Goal: Task Accomplishment & Management: Manage account settings

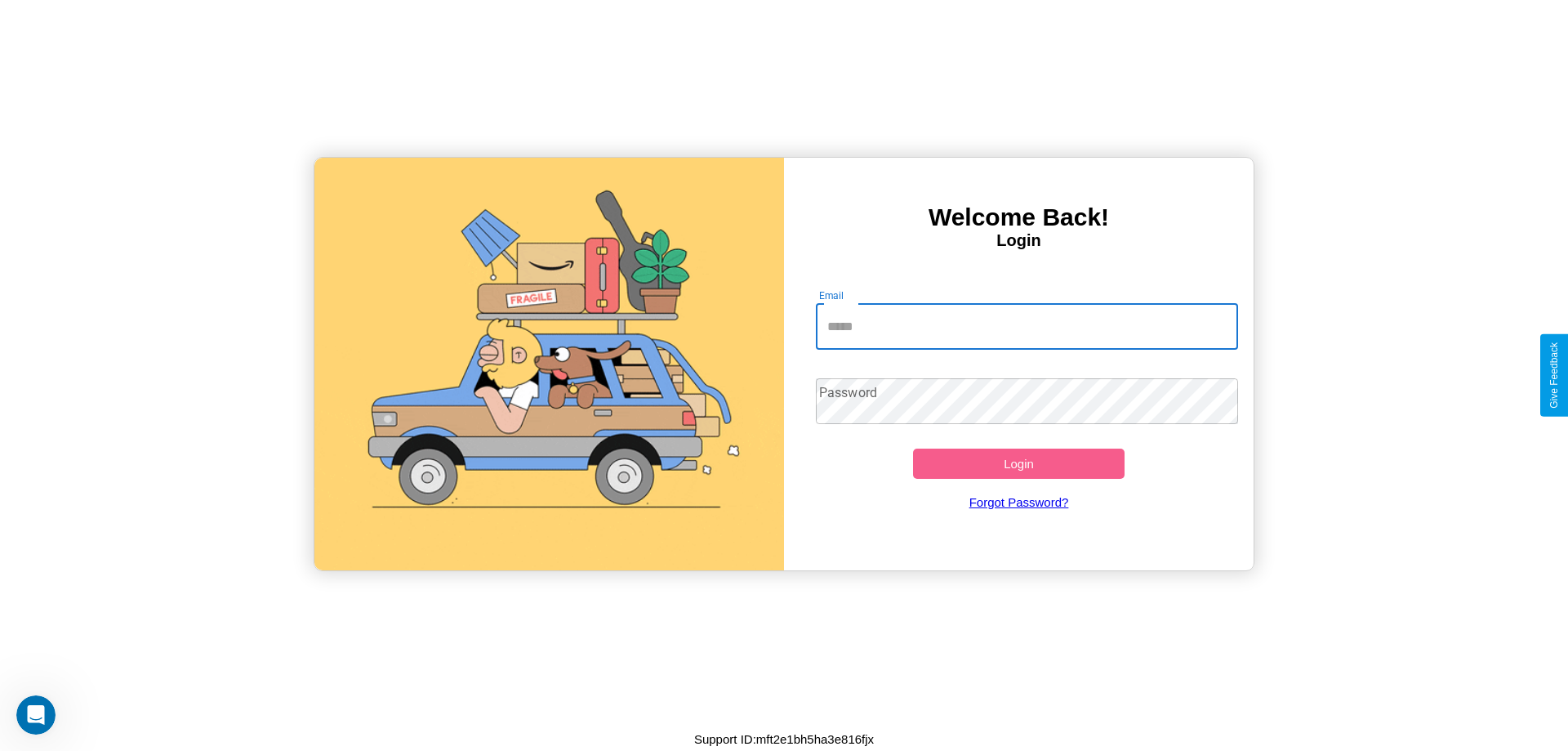
click at [1027, 326] on input "Email" at bounding box center [1028, 327] width 423 height 45
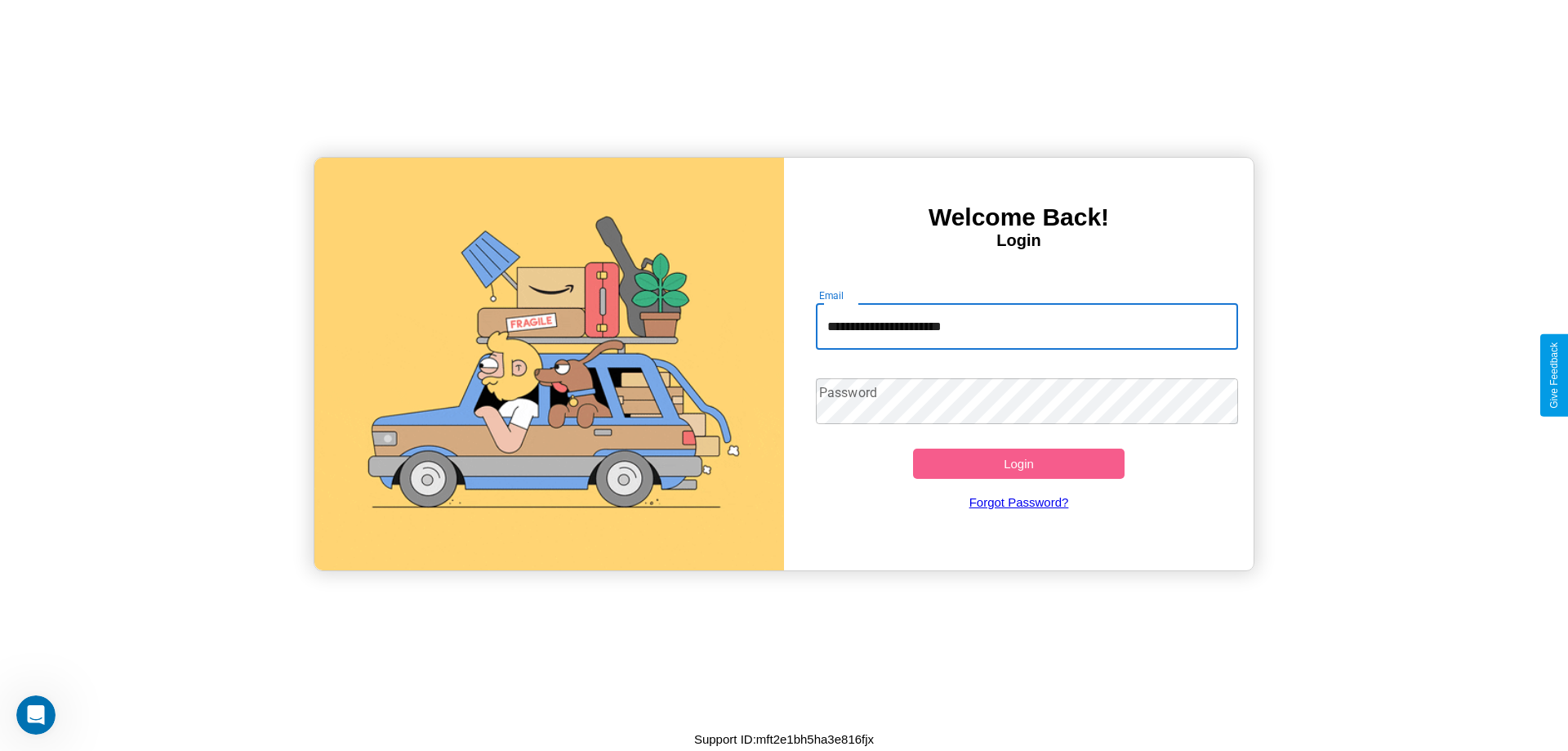
type input "**********"
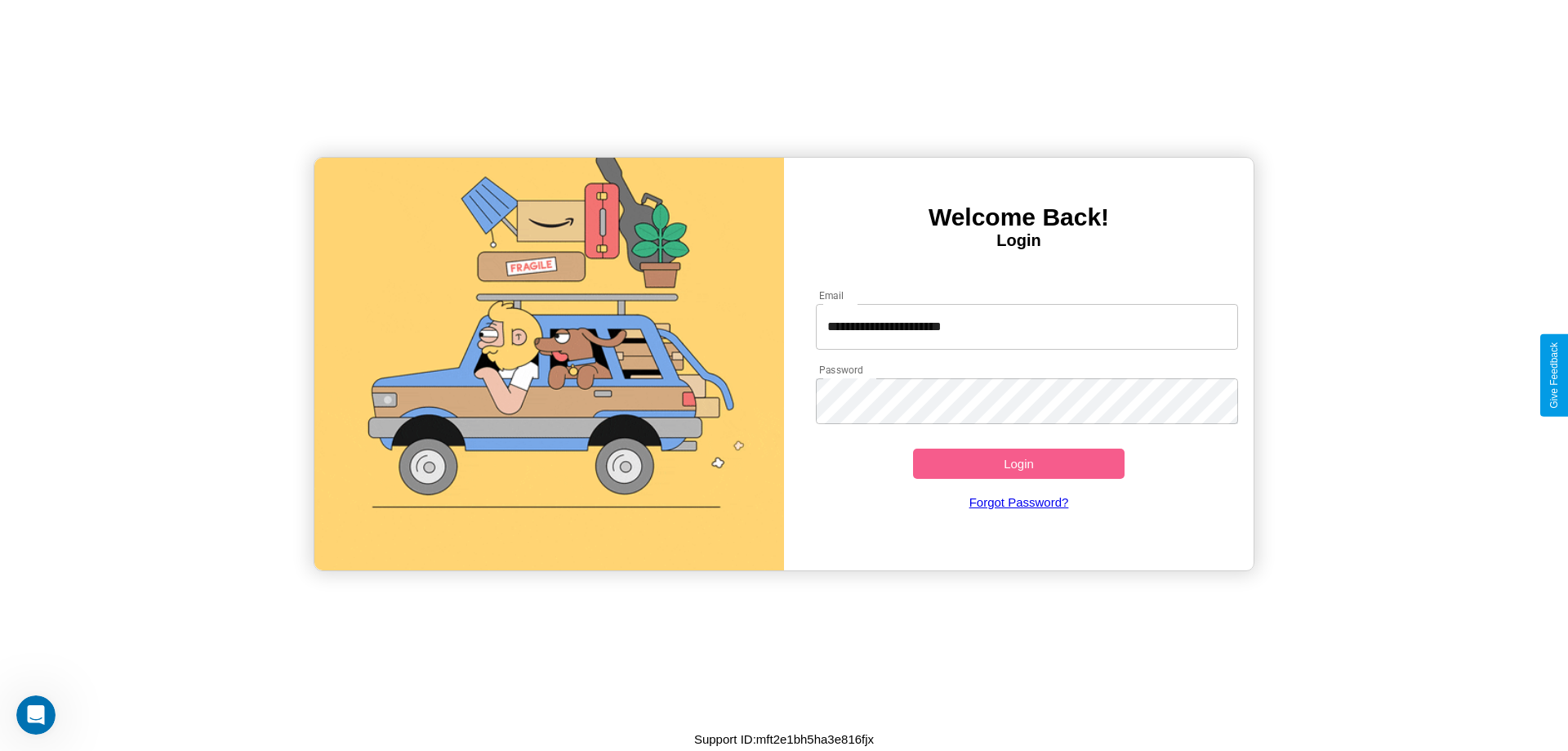
click at [1019, 463] on button "Login" at bounding box center [1019, 463] width 212 height 31
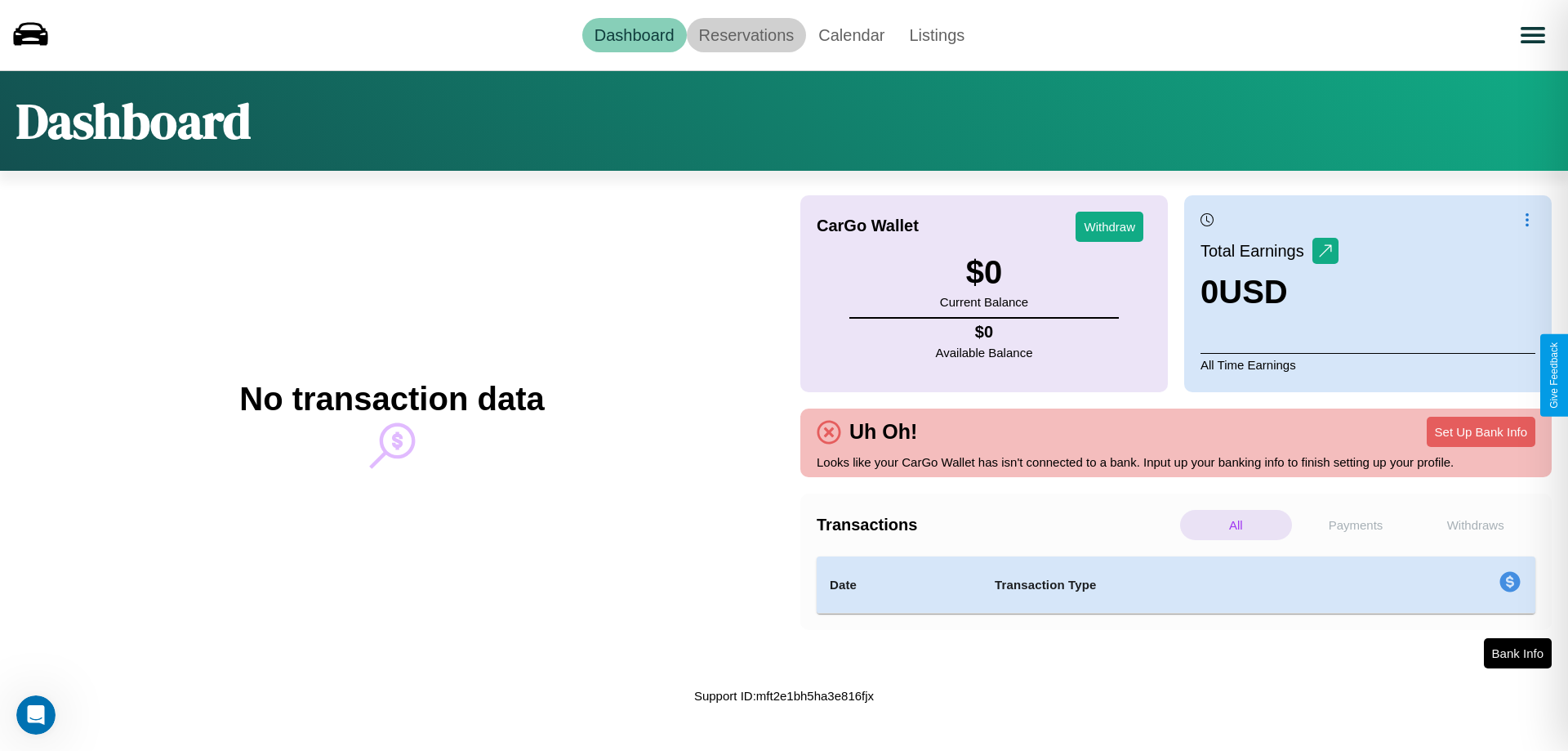
click at [746, 34] on link "Reservations" at bounding box center [746, 34] width 120 height 34
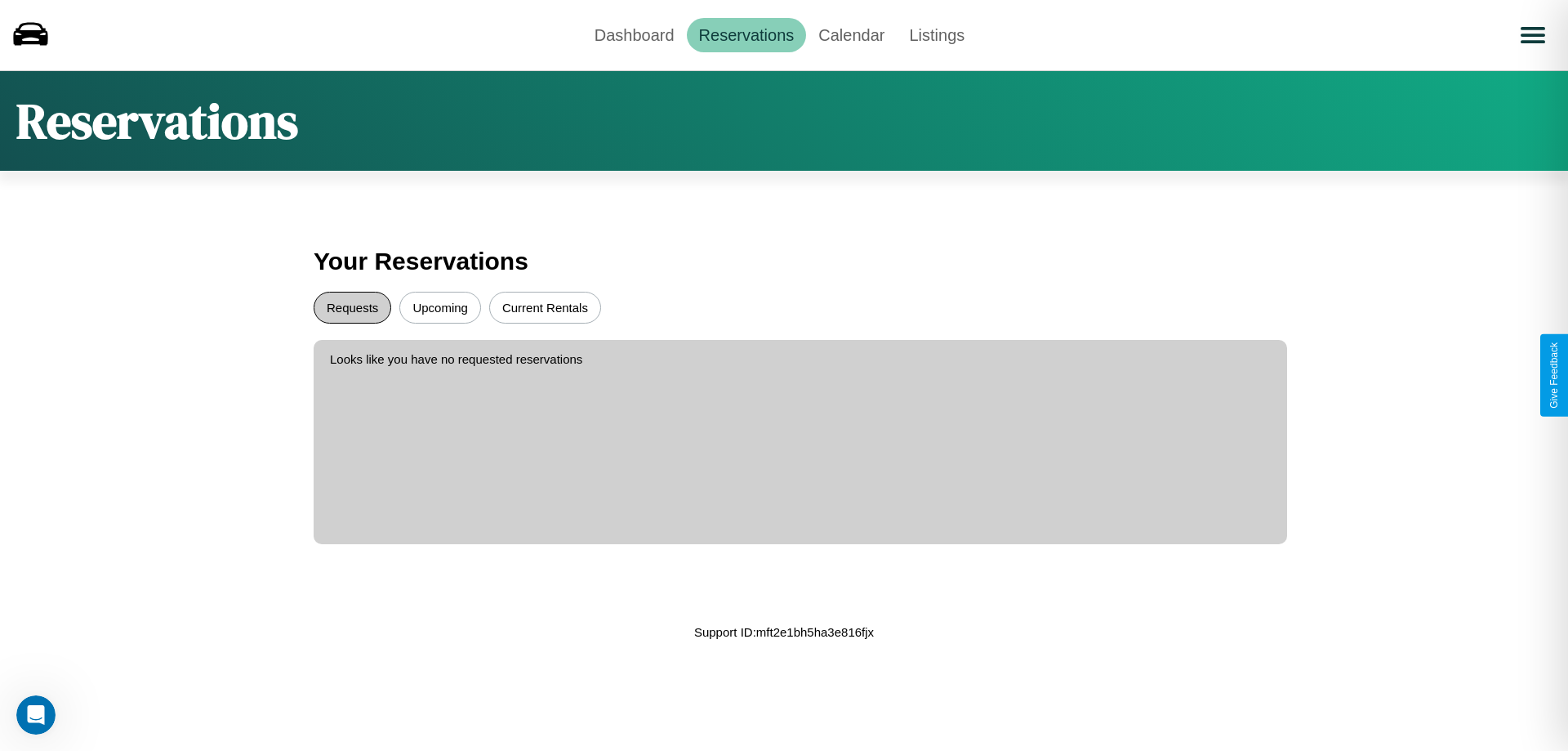
click at [352, 307] on button "Requests" at bounding box center [353, 307] width 78 height 32
click at [441, 307] on button "Upcoming" at bounding box center [441, 307] width 82 height 32
